Goal: Find contact information: Find contact information

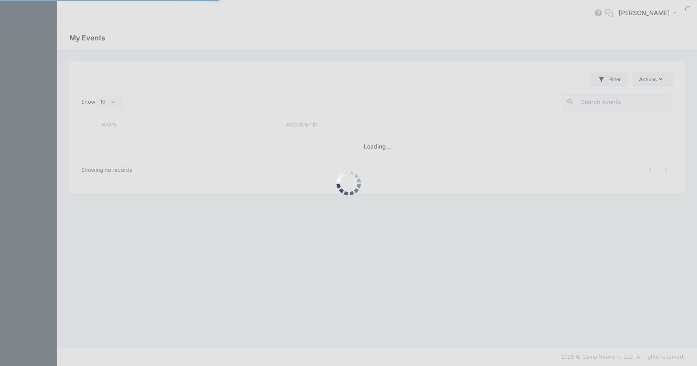
select select "10"
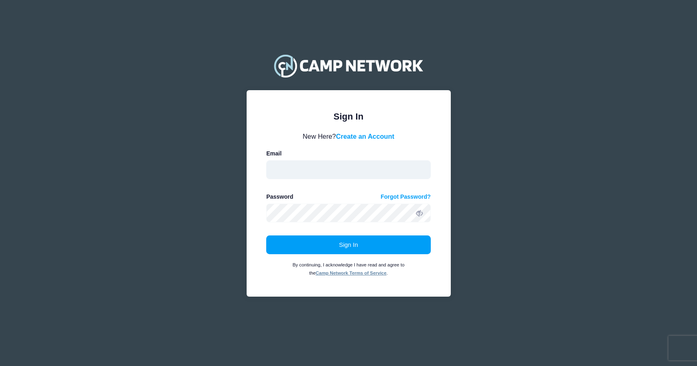
type input "[EMAIL_ADDRESS][DOMAIN_NAME]"
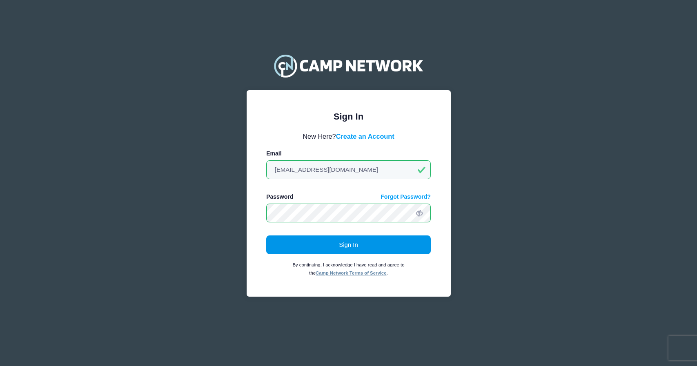
click at [352, 246] on button "Sign In" at bounding box center [348, 244] width 164 height 19
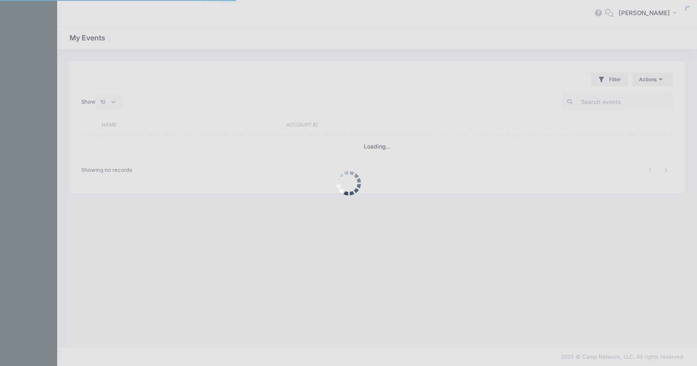
select select "10"
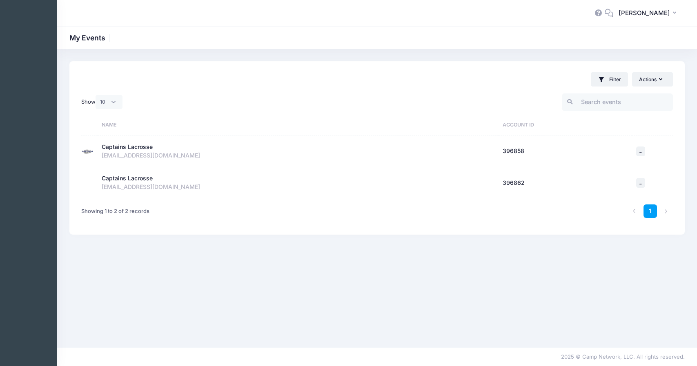
click at [140, 149] on div "Captains Lacrosse" at bounding box center [127, 147] width 51 height 9
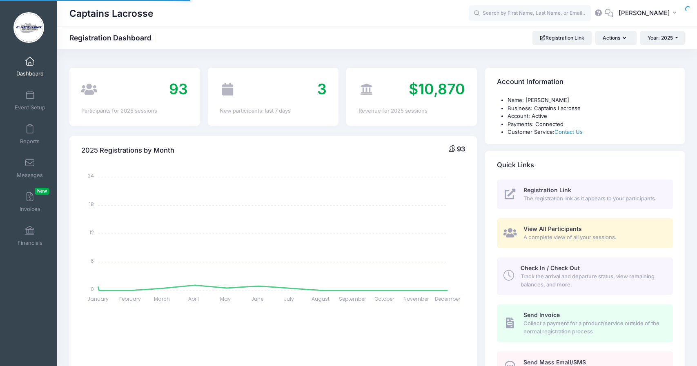
select select
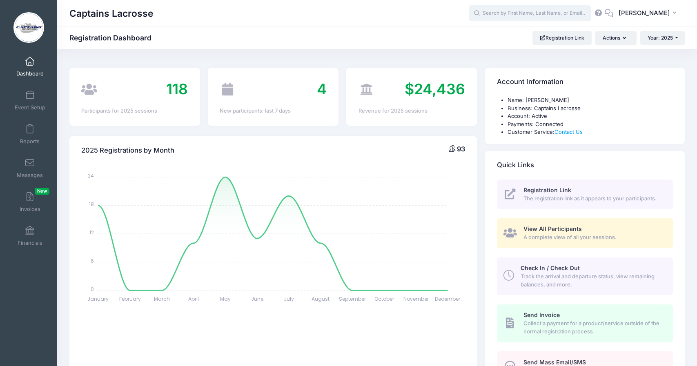
click at [512, 15] on input "text" at bounding box center [529, 13] width 122 height 16
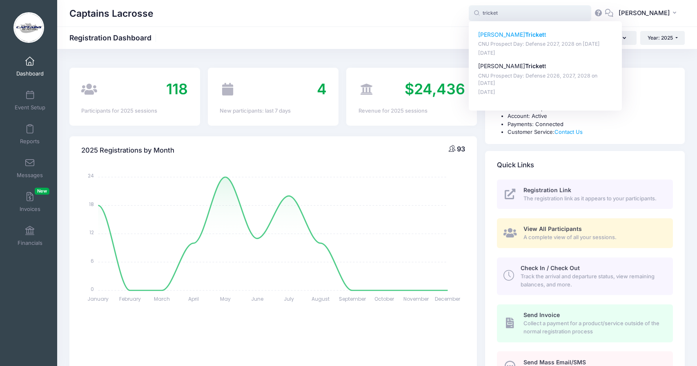
click at [525, 35] on strong "Tricket" at bounding box center [534, 34] width 19 height 7
type input "[PERSON_NAME] (CNU Prospect Day: Defense 2027, 2028, [DATE])"
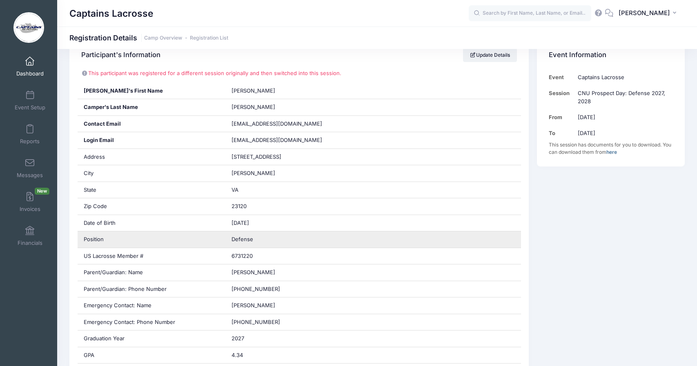
scroll to position [159, 0]
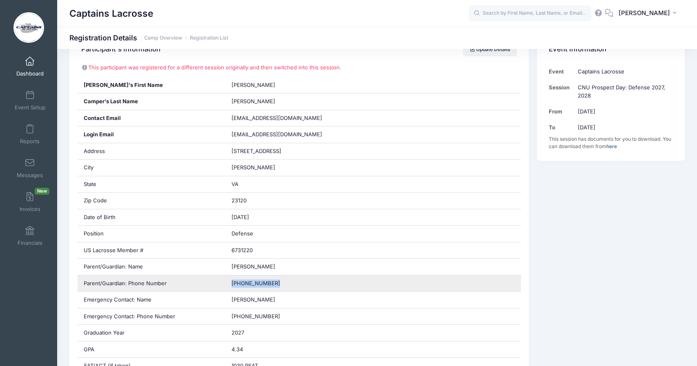
drag, startPoint x: 285, startPoint y: 282, endPoint x: 231, endPoint y: 281, distance: 53.9
click at [231, 281] on div "(561) 351-3923" at bounding box center [372, 283] width 295 height 16
copy span "(561) 351-3923"
